Goal: Task Accomplishment & Management: Use online tool/utility

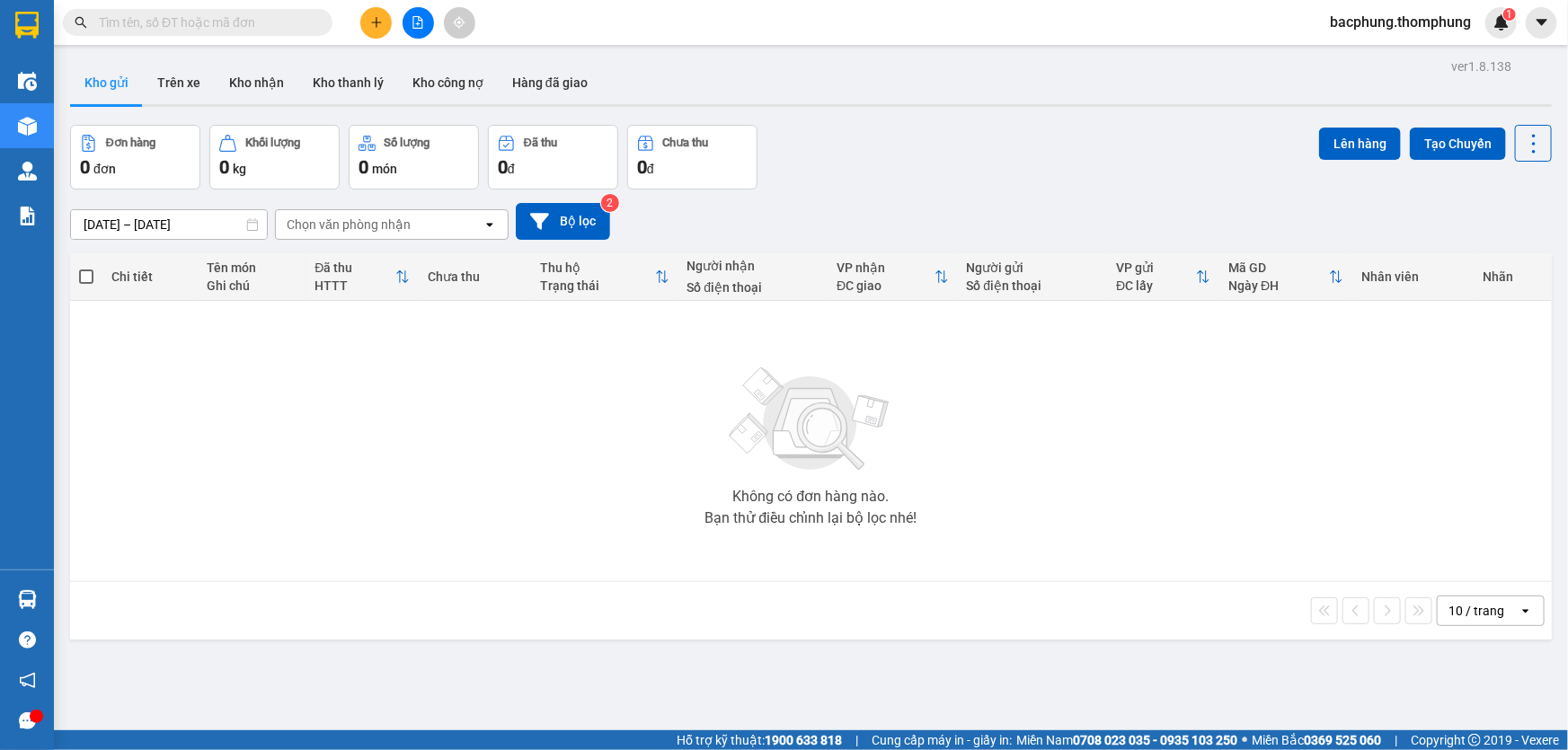
click at [410, 20] on button at bounding box center [419, 23] width 32 height 32
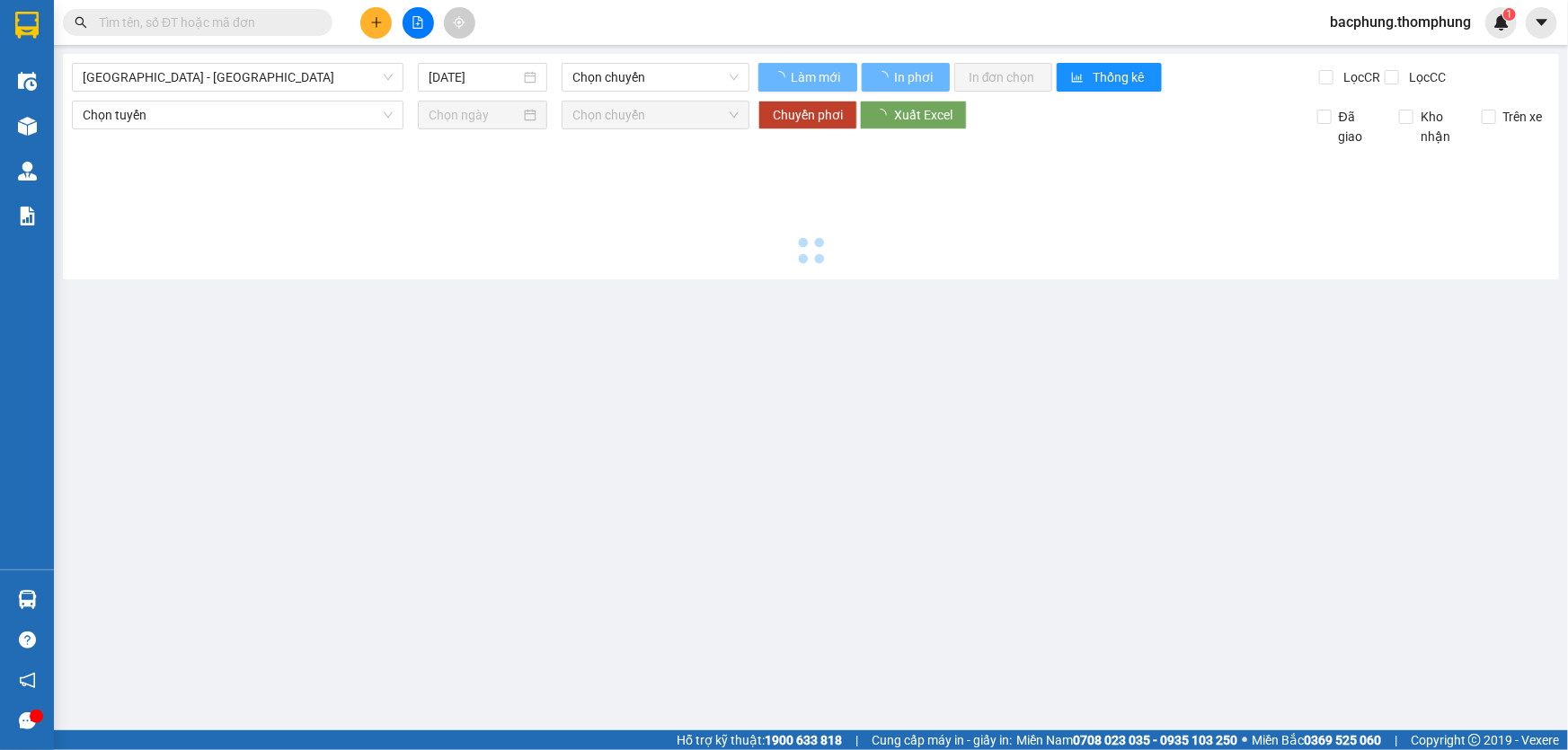
click at [410, 20] on button at bounding box center [419, 23] width 32 height 32
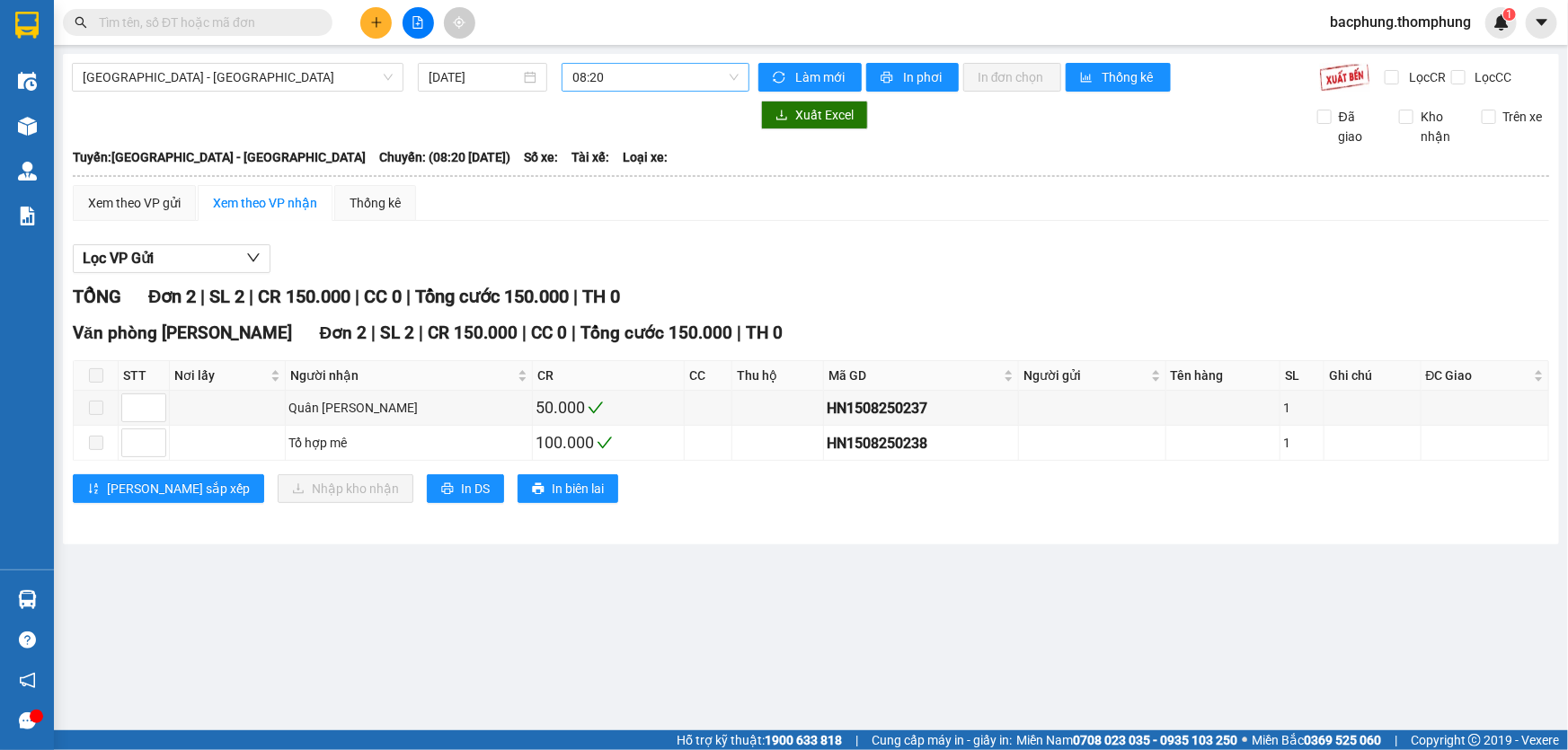
click at [591, 73] on span "08:20" at bounding box center [656, 77] width 166 height 27
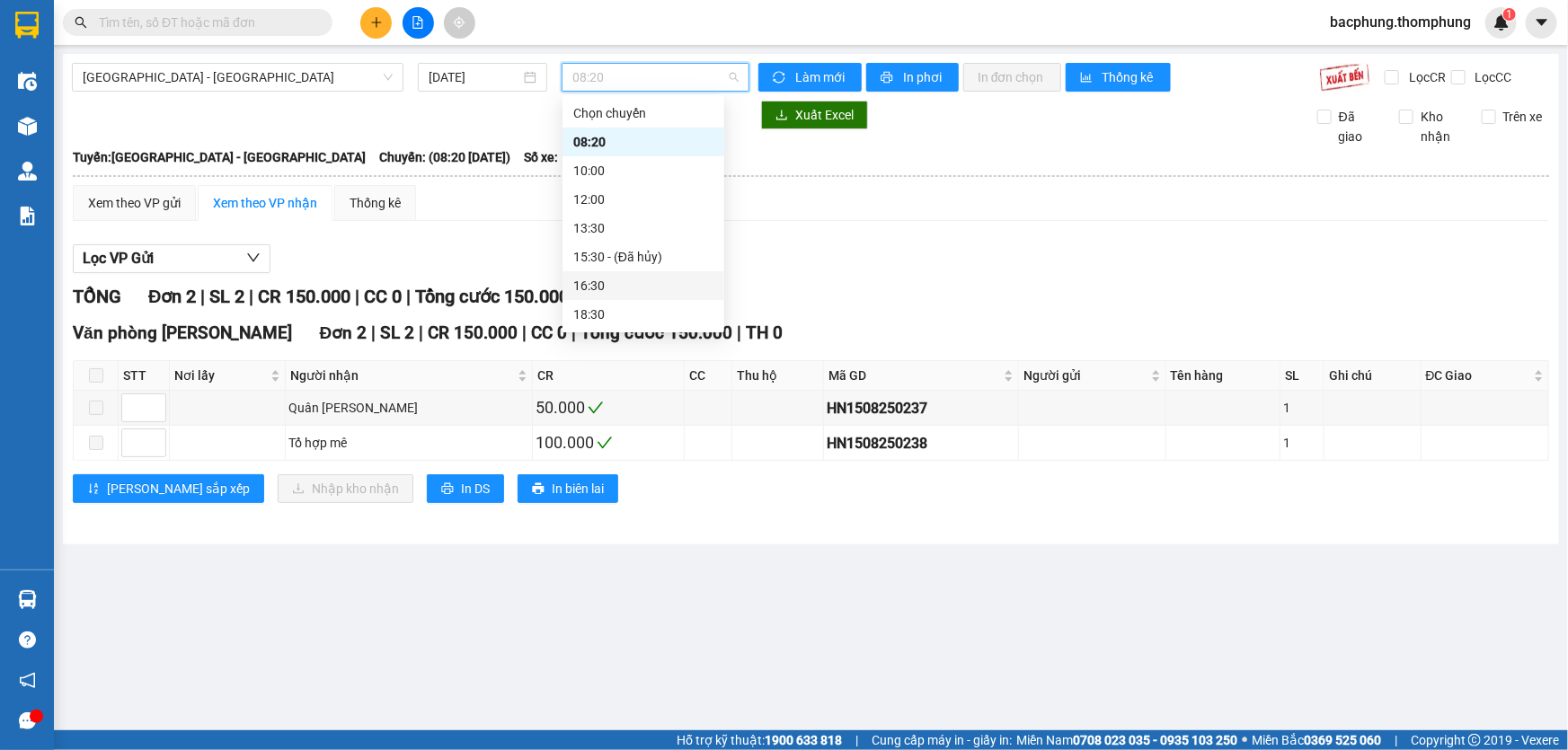
click at [635, 284] on div "16:30" at bounding box center [644, 285] width 140 height 20
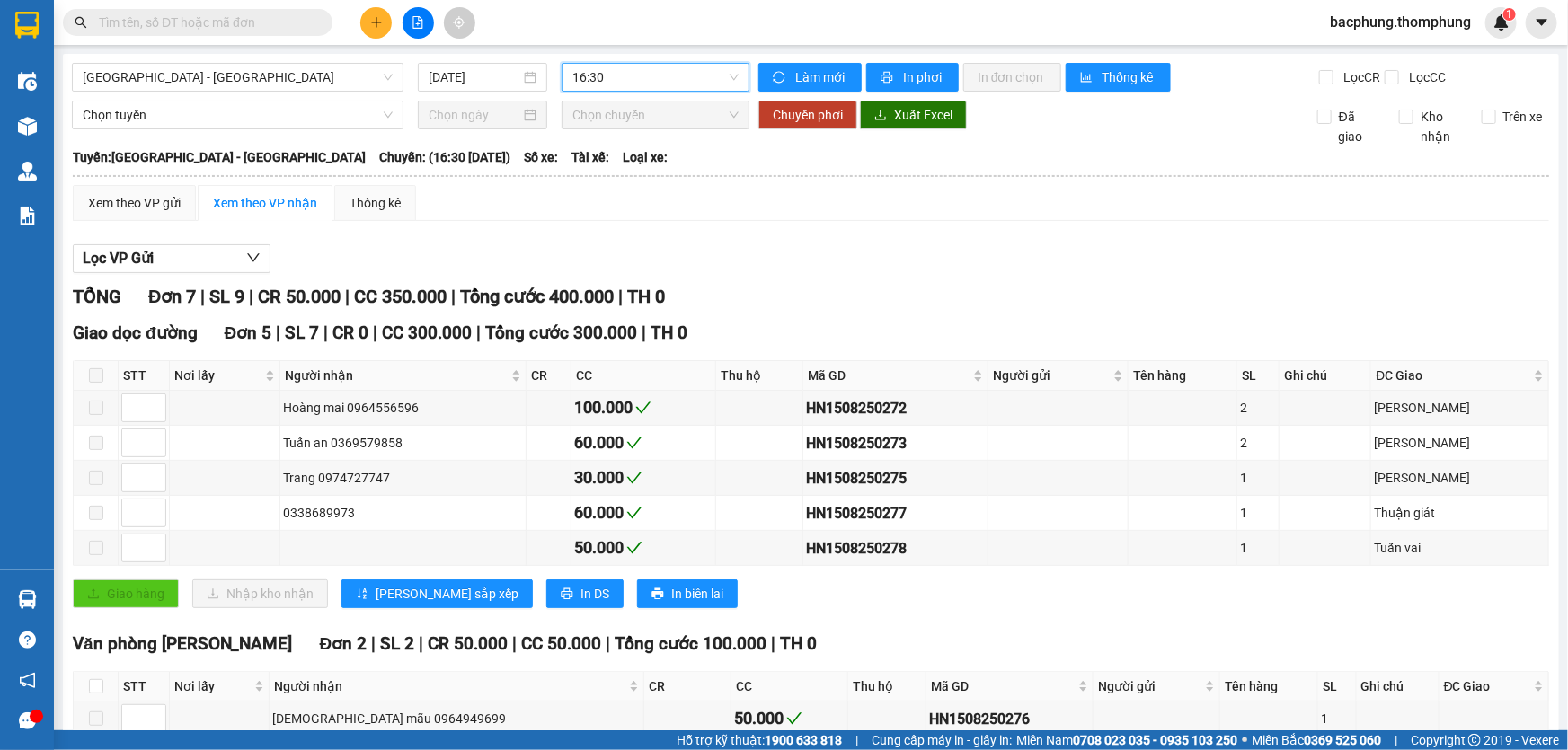
click at [652, 78] on span "16:30" at bounding box center [656, 77] width 166 height 27
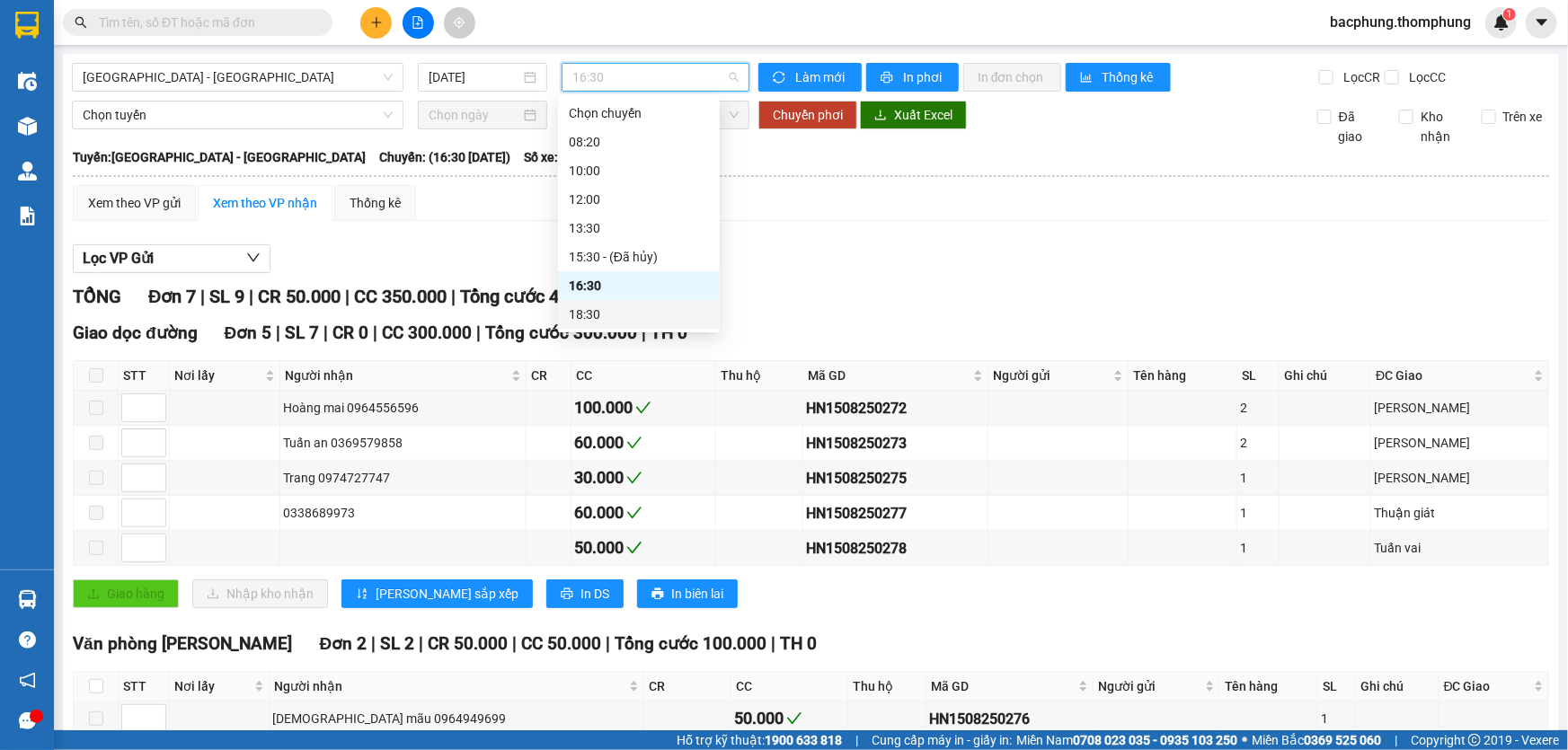
click at [583, 315] on div "18:30" at bounding box center [639, 315] width 140 height 20
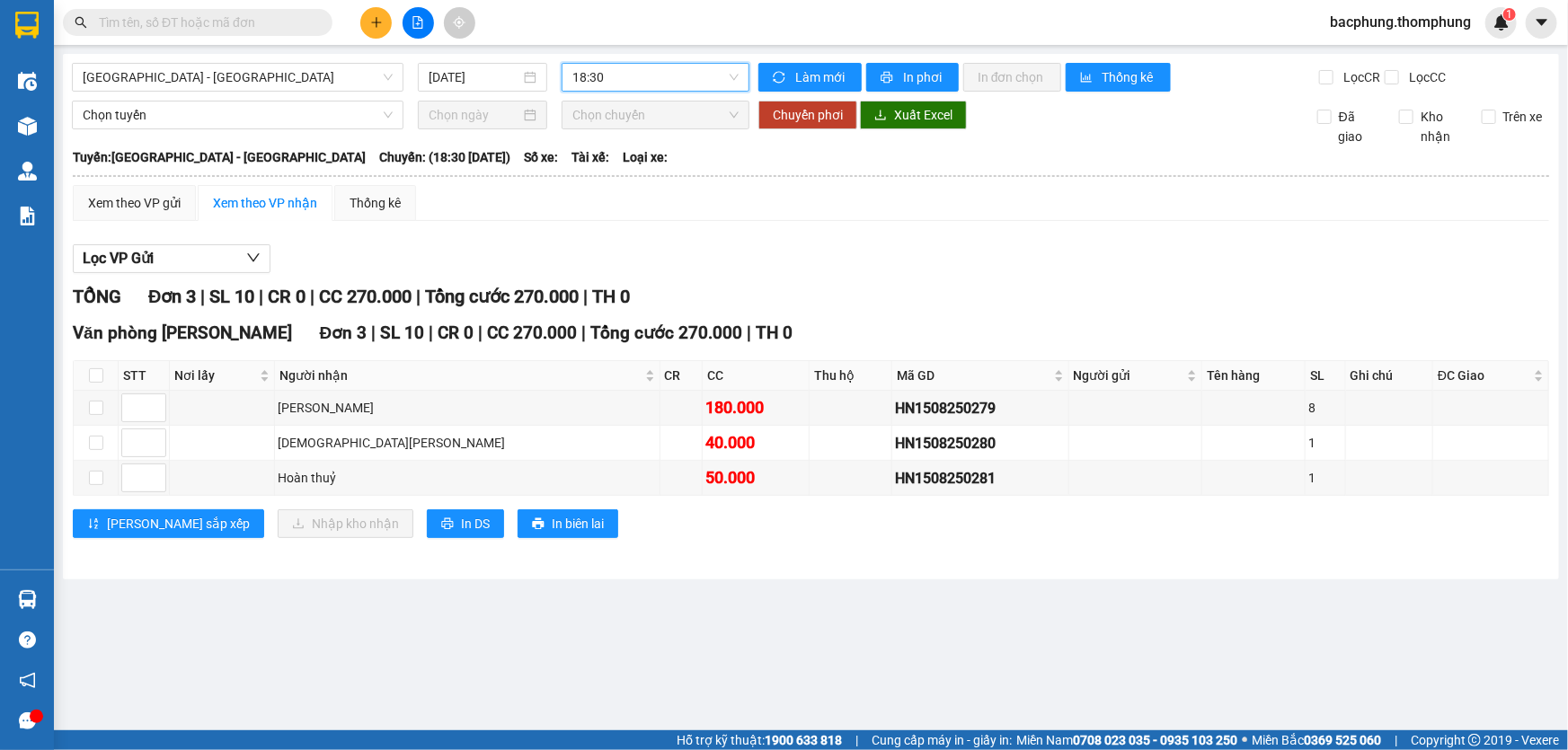
click at [627, 75] on span "18:30" at bounding box center [656, 77] width 166 height 27
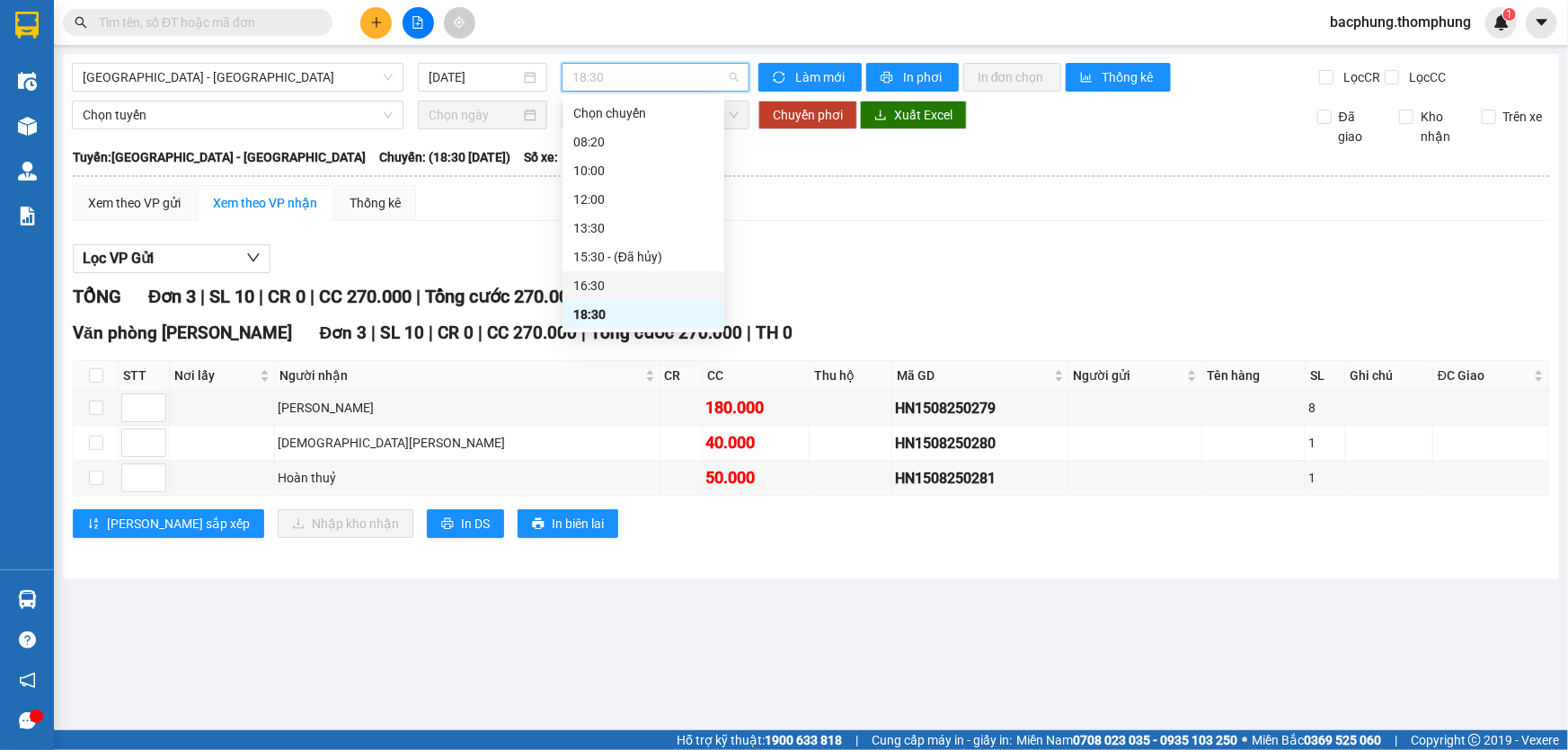
click at [608, 284] on div "16:30" at bounding box center [644, 285] width 140 height 20
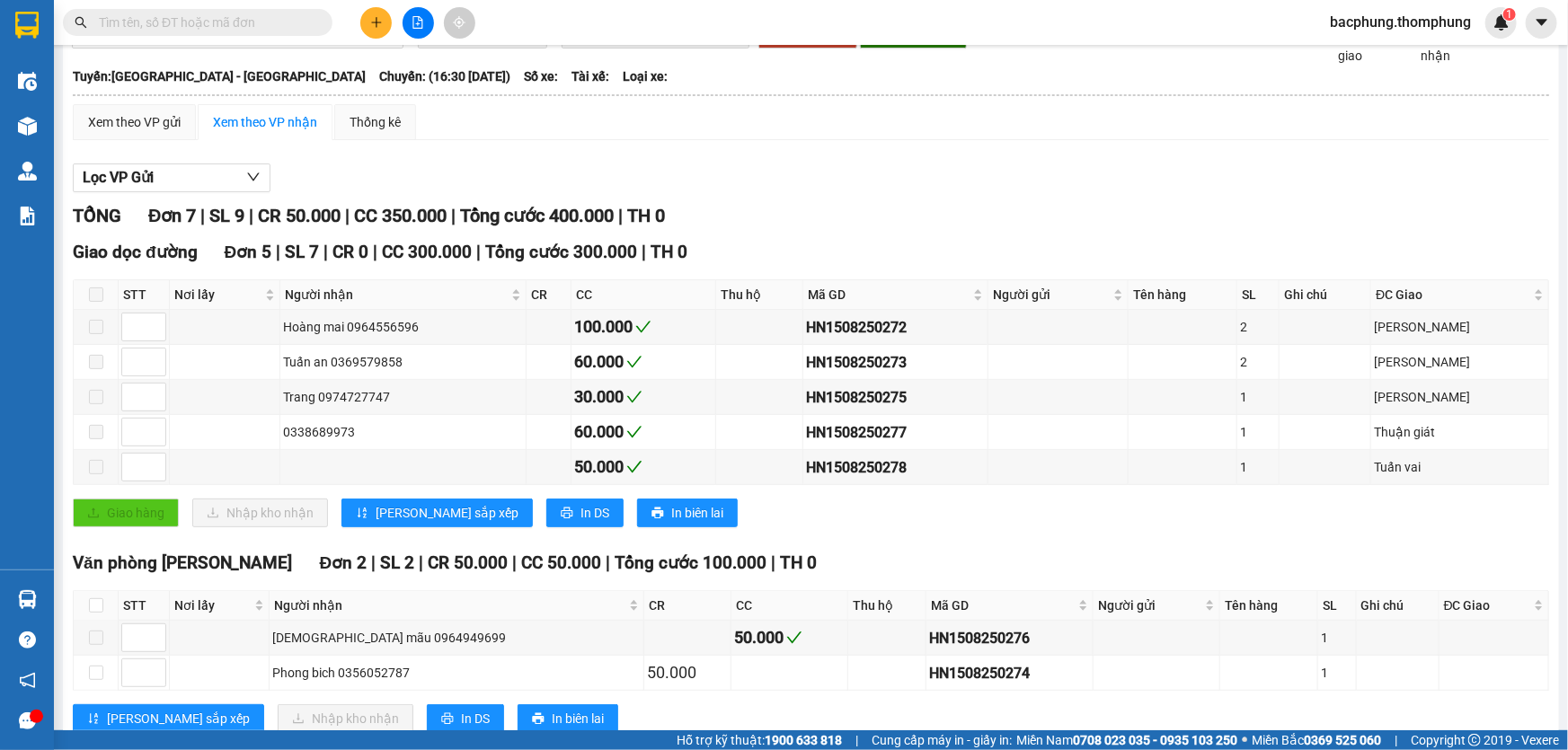
scroll to position [130, 0]
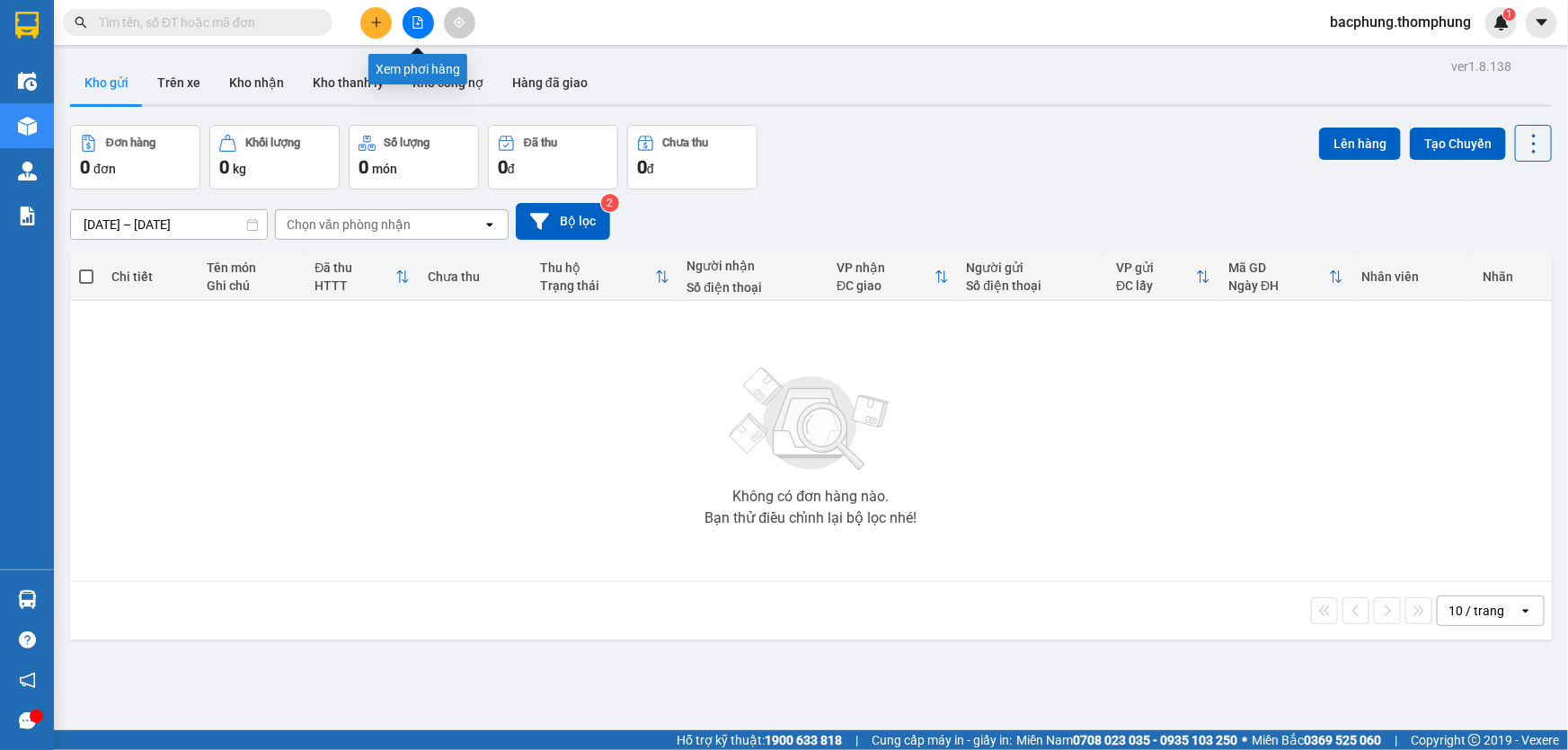
click at [420, 21] on icon "file-add" at bounding box center [418, 22] width 13 height 13
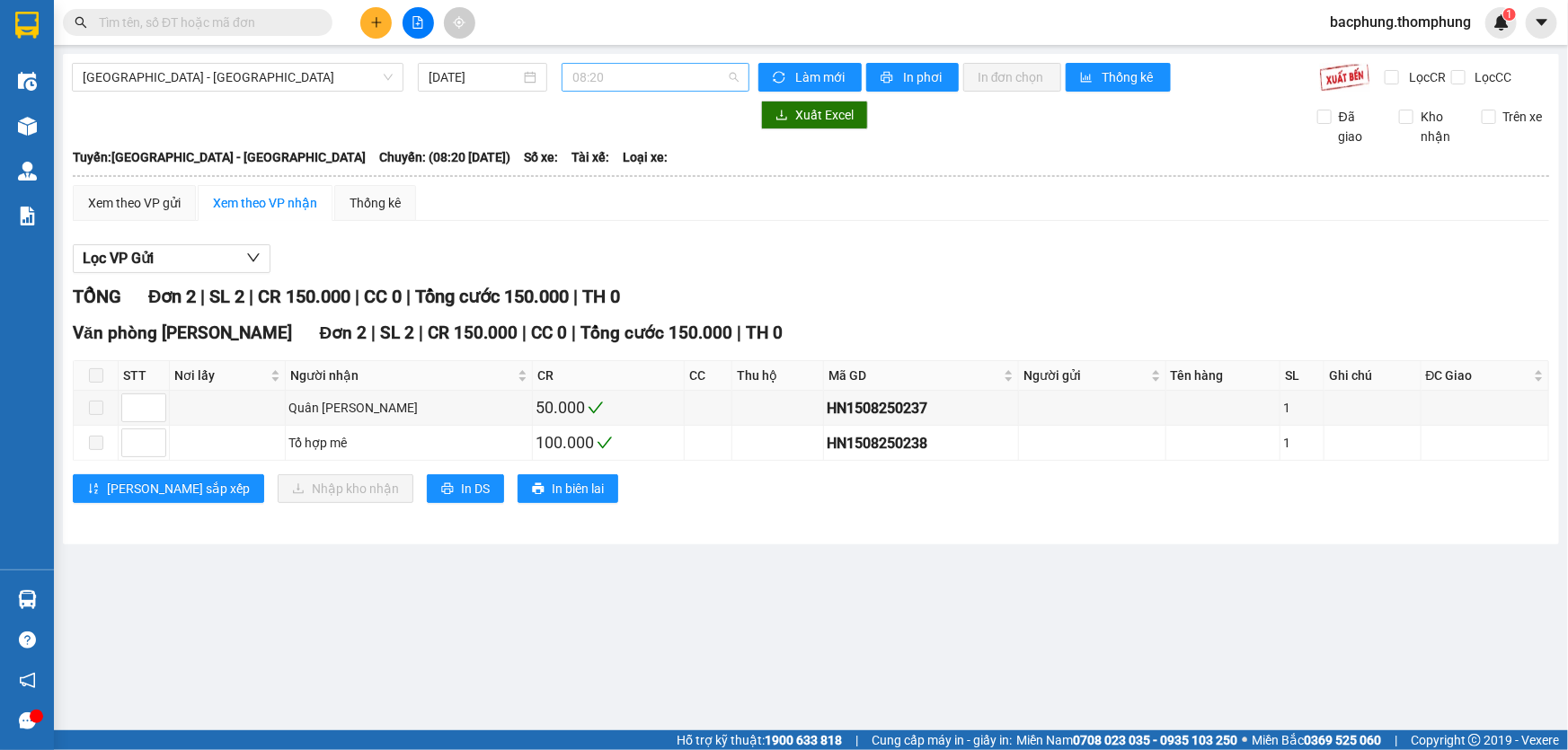
click at [649, 83] on span "08:20" at bounding box center [656, 77] width 166 height 27
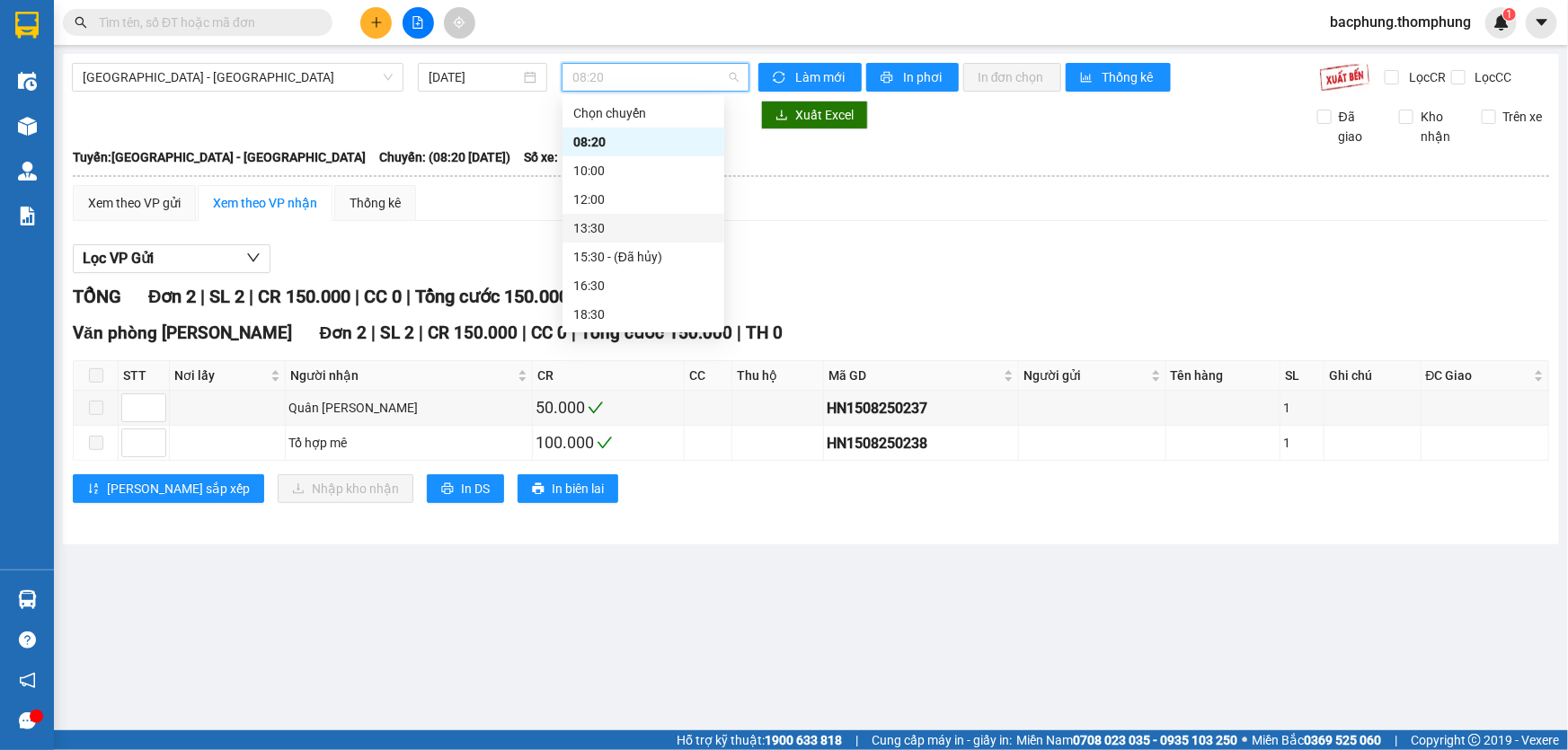
click at [605, 225] on div "13:30" at bounding box center [644, 228] width 140 height 20
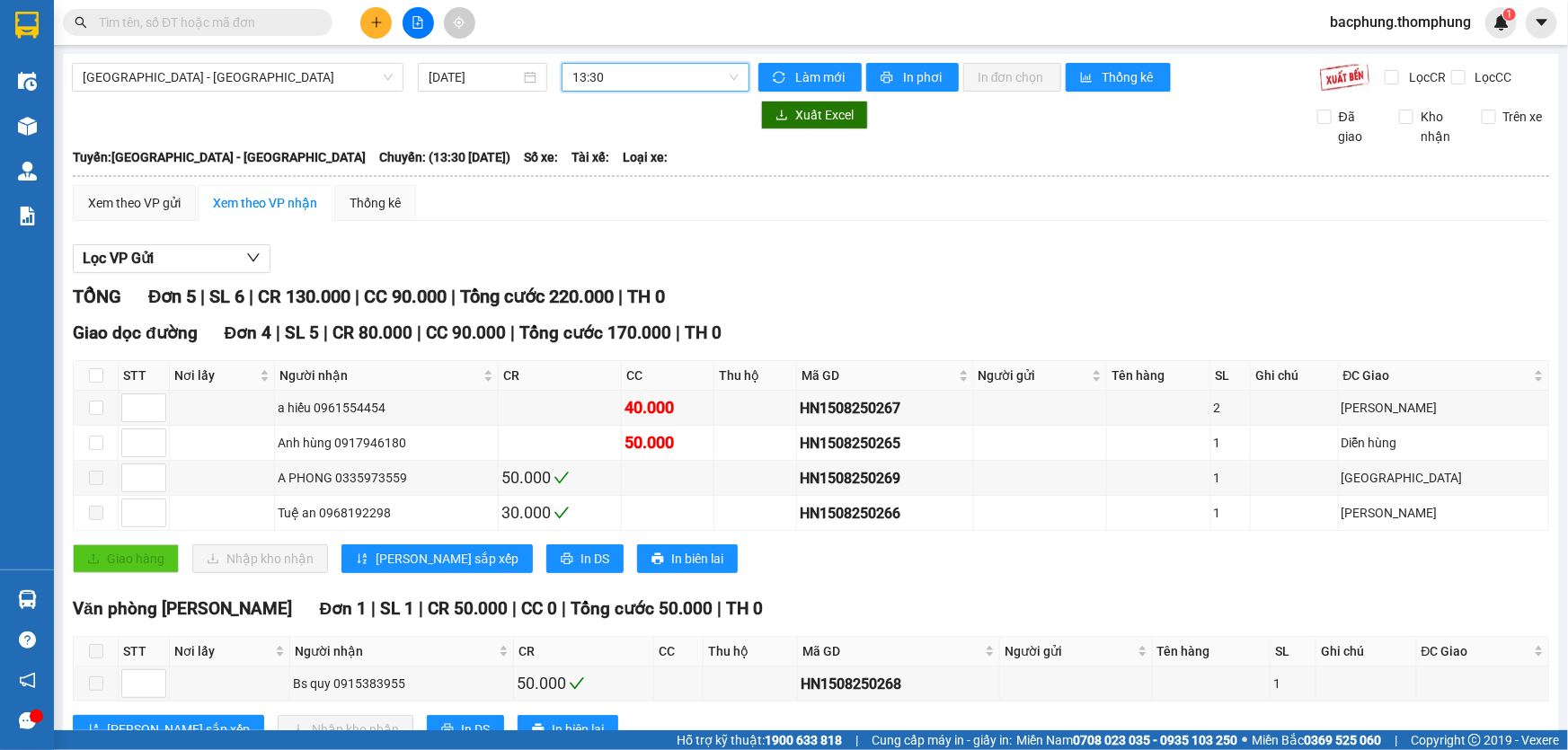
click at [653, 73] on span "13:30" at bounding box center [656, 77] width 166 height 27
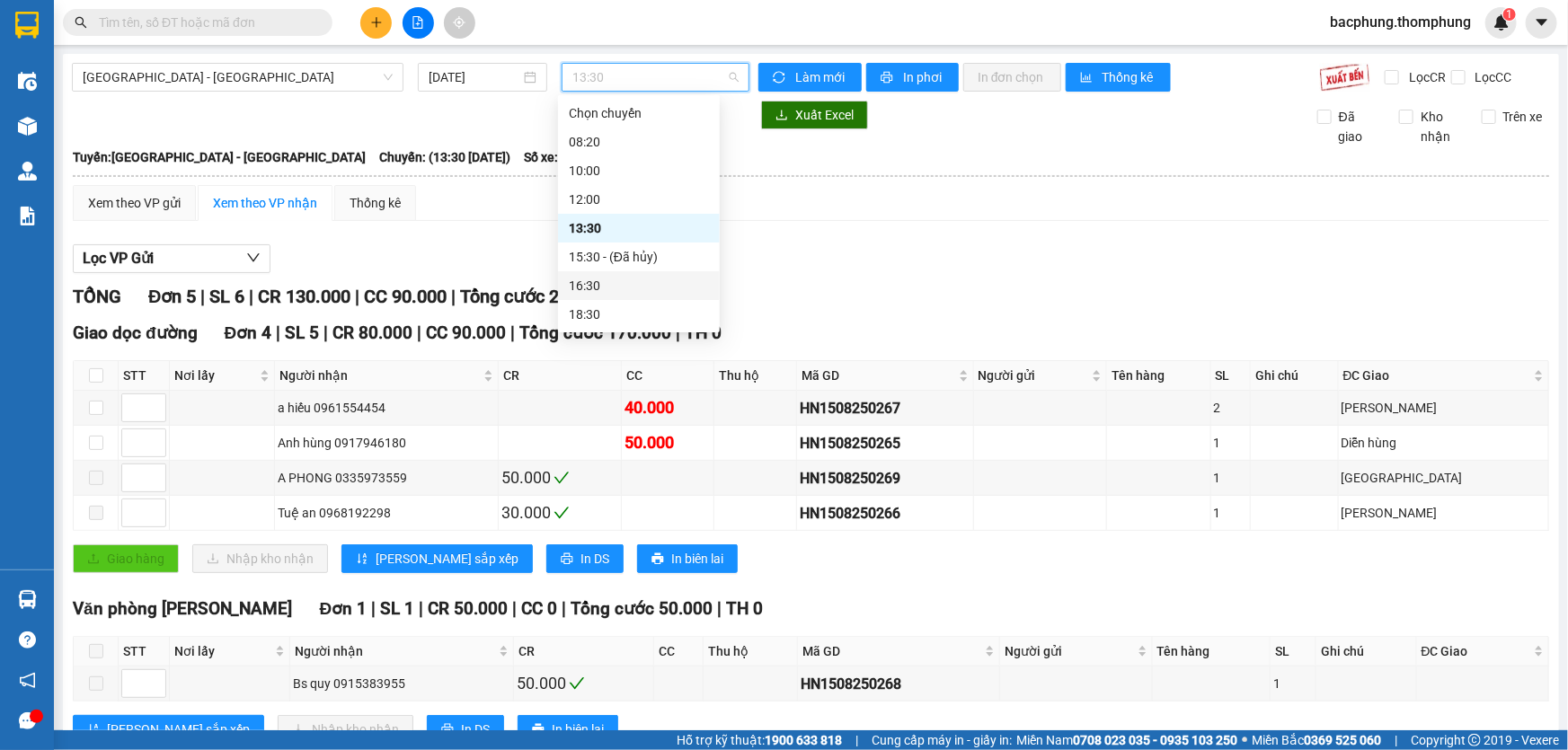
drag, startPoint x: 614, startPoint y: 289, endPoint x: 632, endPoint y: 278, distance: 21.1
click at [614, 288] on div "16:30" at bounding box center [639, 285] width 140 height 20
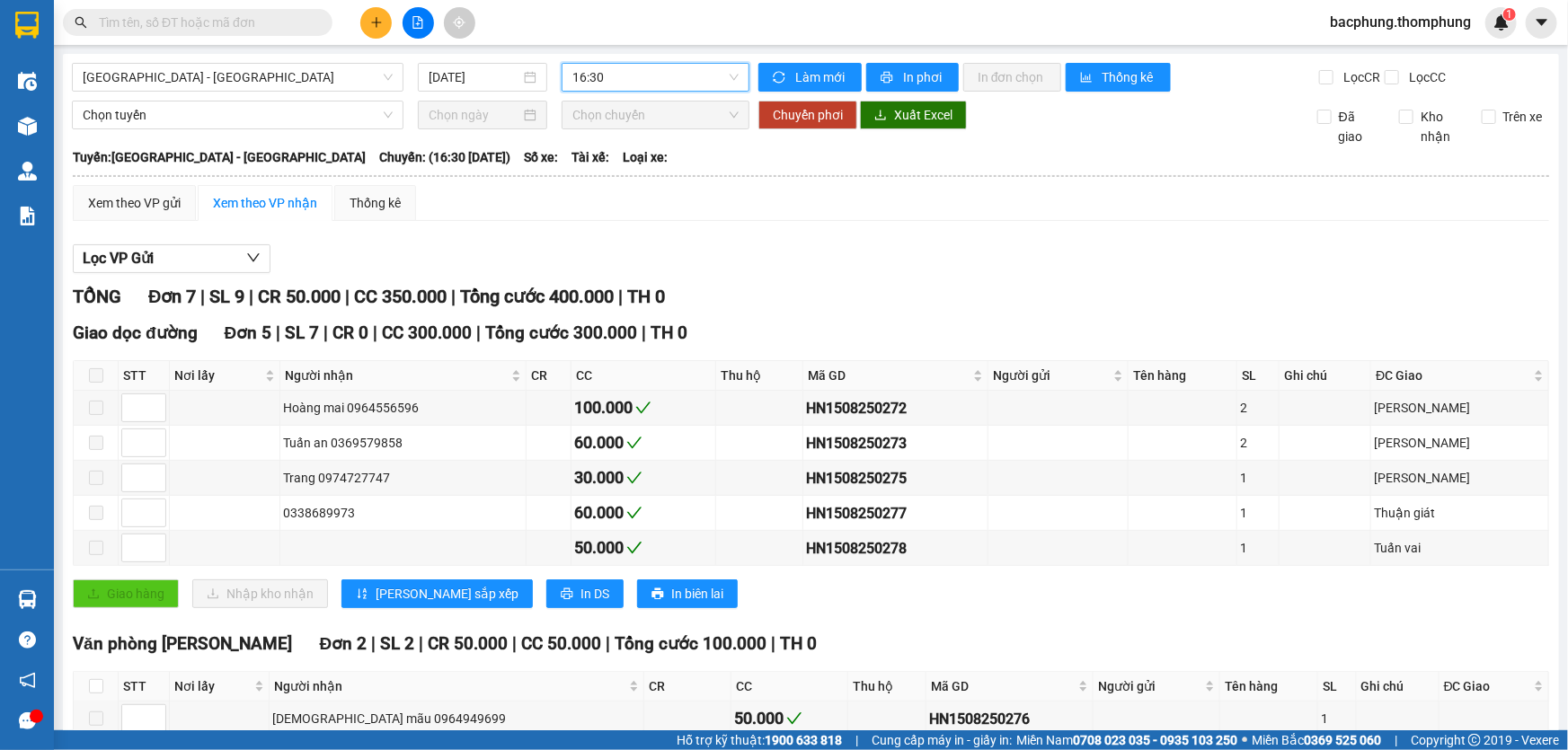
click at [628, 79] on span "16:30" at bounding box center [656, 77] width 166 height 27
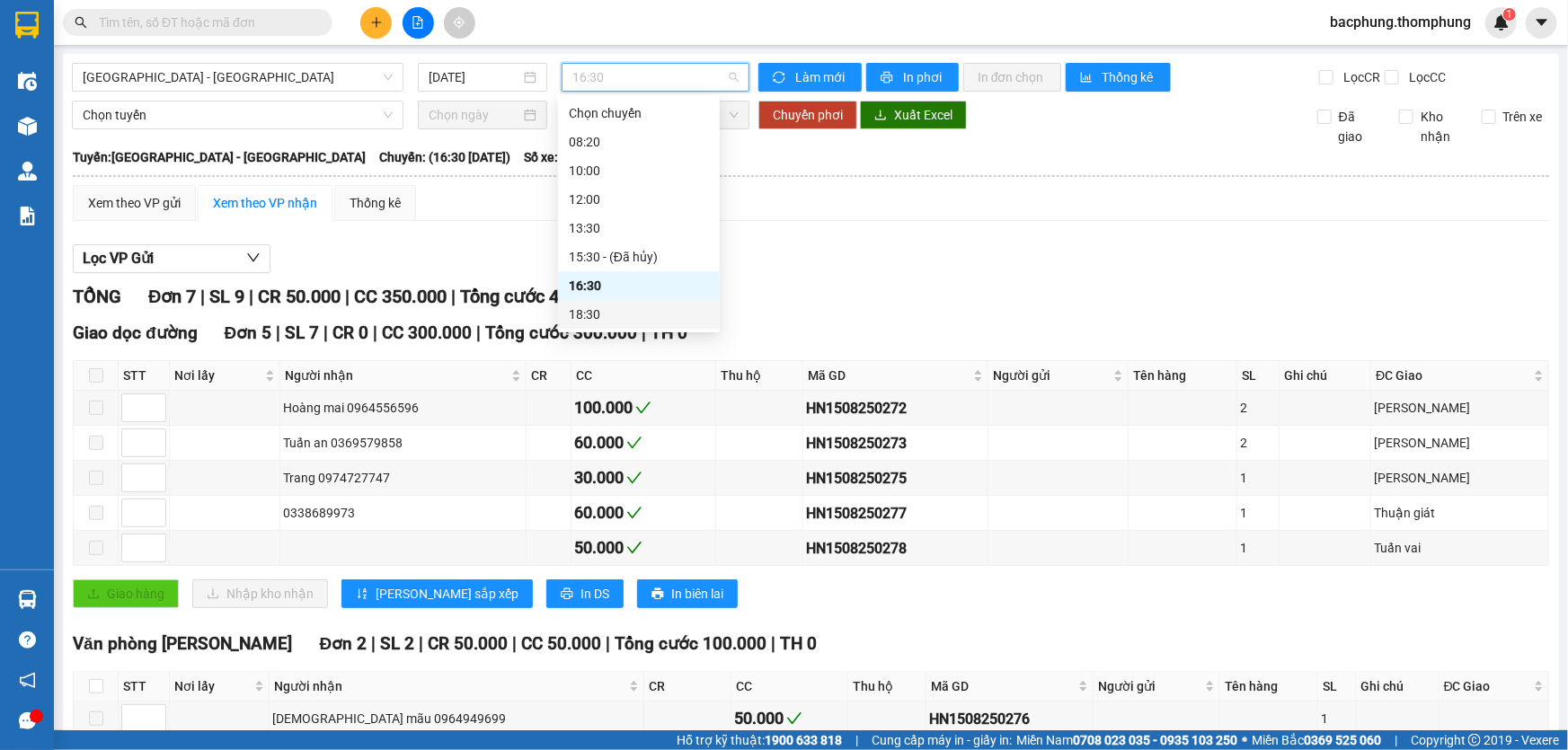
click at [618, 312] on div "18:30" at bounding box center [639, 315] width 140 height 20
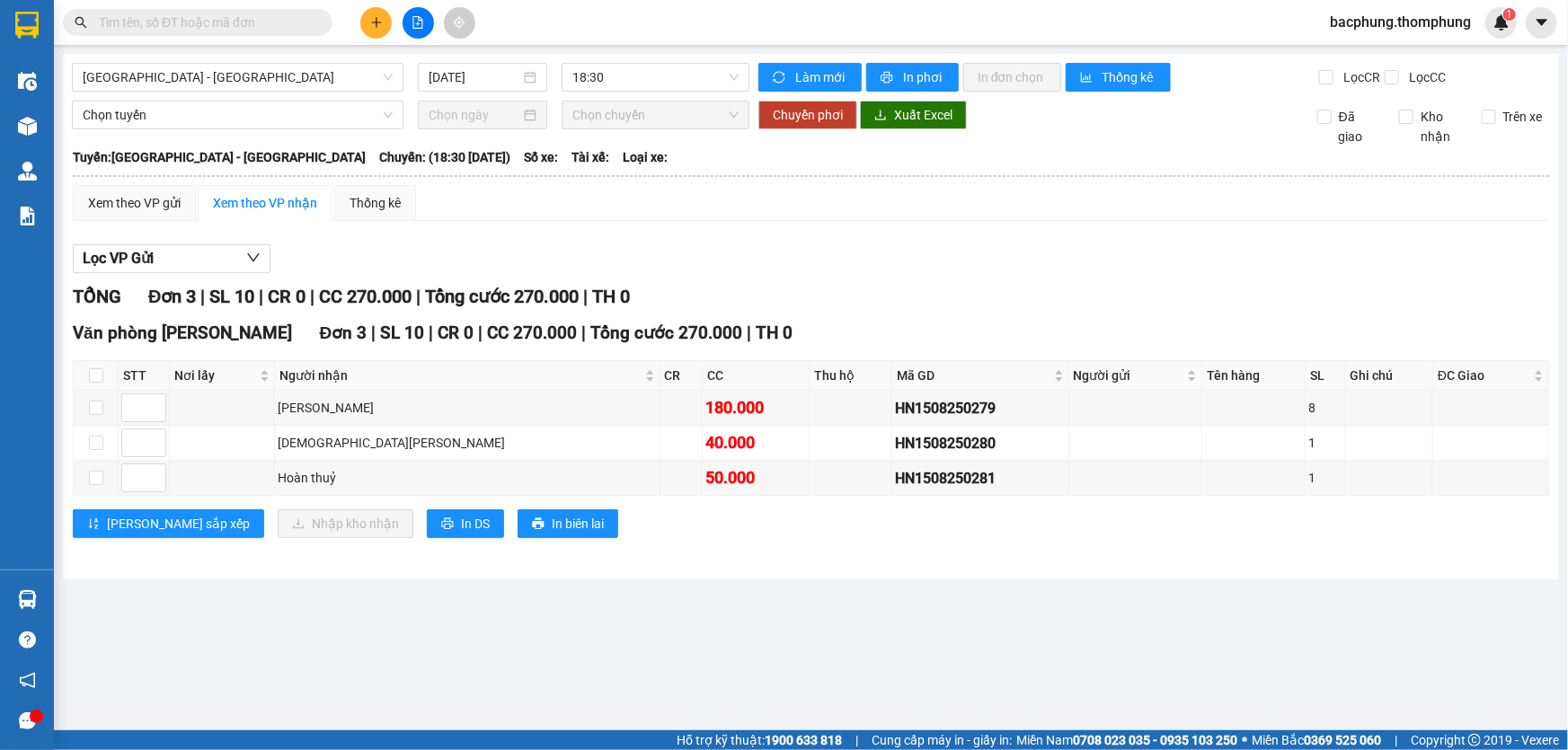
click at [162, 23] on input "text" at bounding box center [204, 23] width 212 height 20
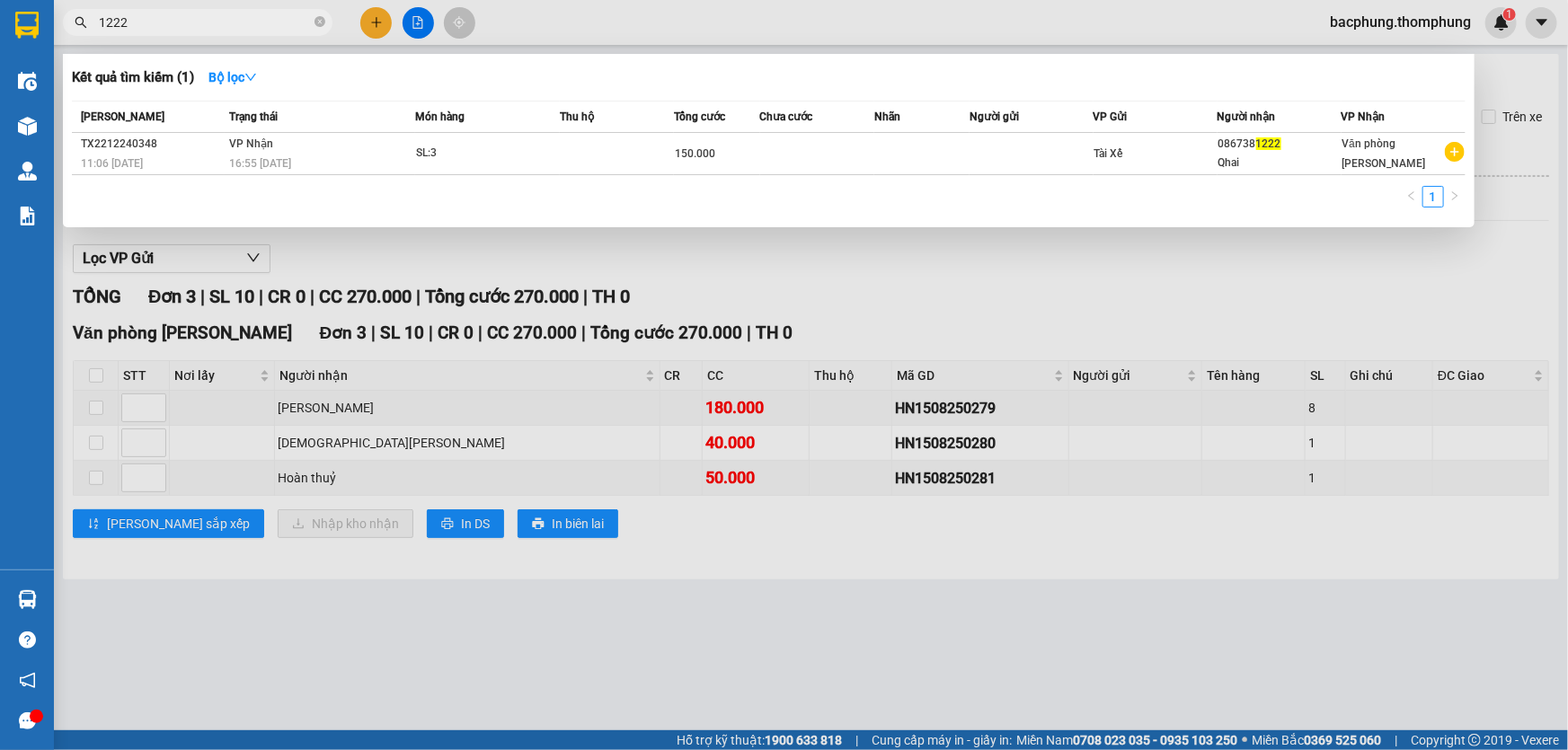
type input "1222"
